Goal: Book appointment/travel/reservation

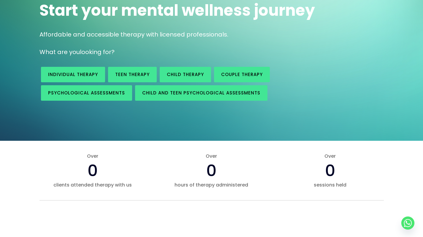
scroll to position [178, 0]
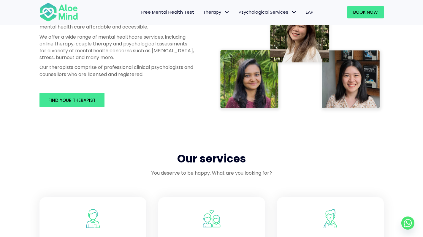
scroll to position [355, 0]
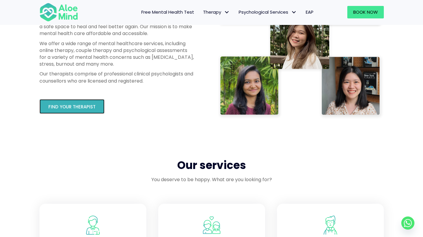
click at [94, 110] on link "Find your therapist" at bounding box center [71, 106] width 65 height 15
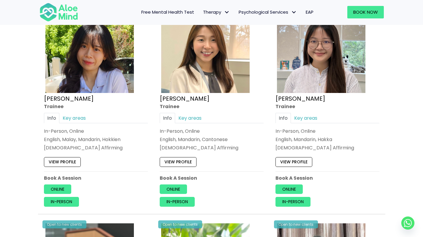
scroll to position [332, 0]
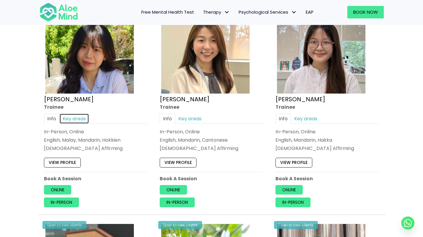
click at [72, 114] on link "Key areas" at bounding box center [74, 118] width 30 height 10
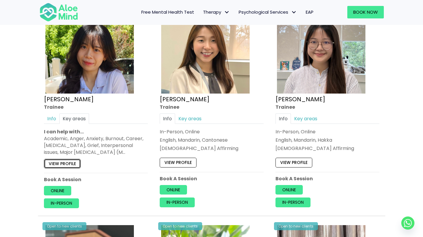
click at [71, 163] on link "View profile" at bounding box center [62, 164] width 37 height 10
